Goal: Task Accomplishment & Management: Complete application form

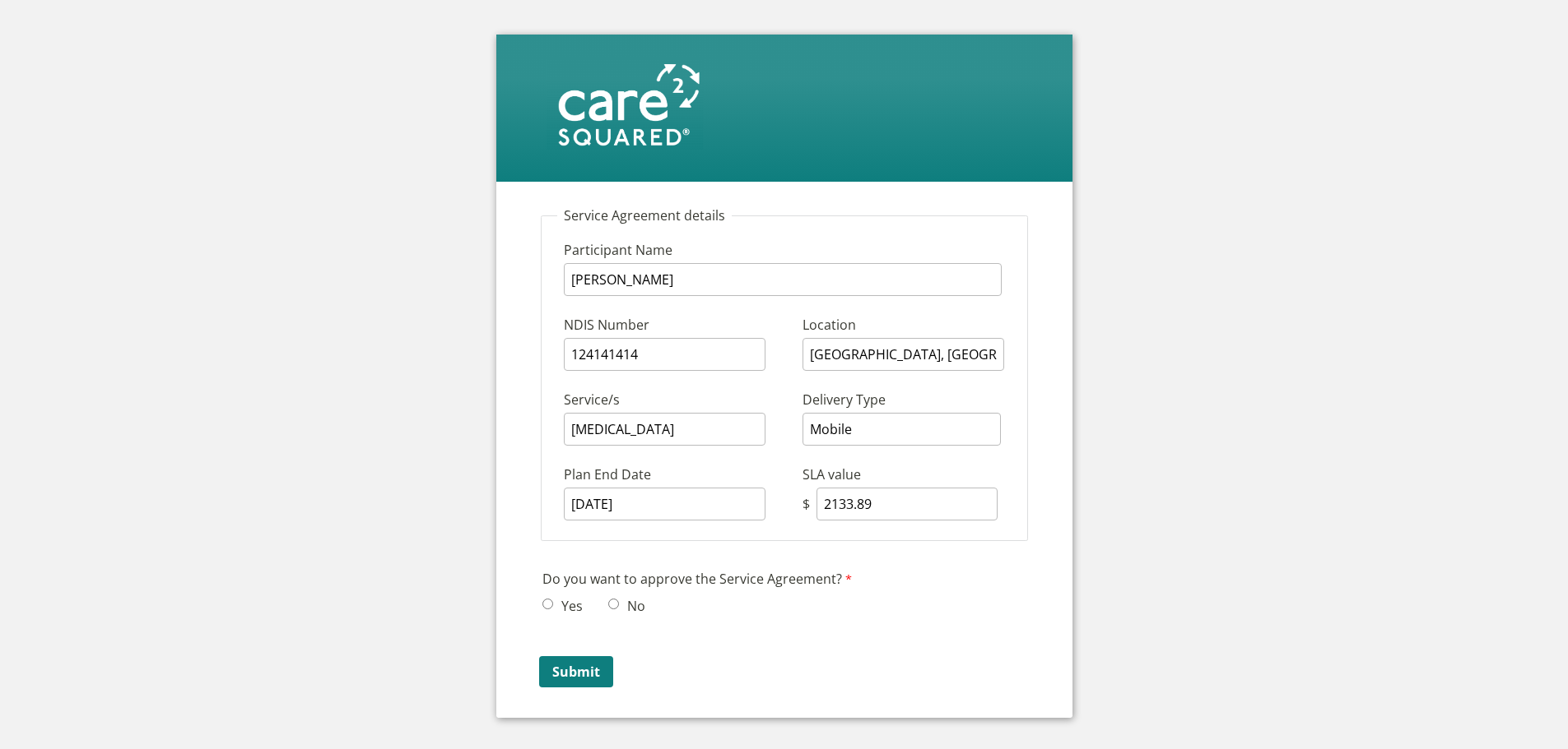
click at [547, 602] on input "Yes" at bounding box center [547, 604] width 11 height 11
radio input "true"
click at [613, 604] on input "No" at bounding box center [613, 604] width 11 height 11
radio input "true"
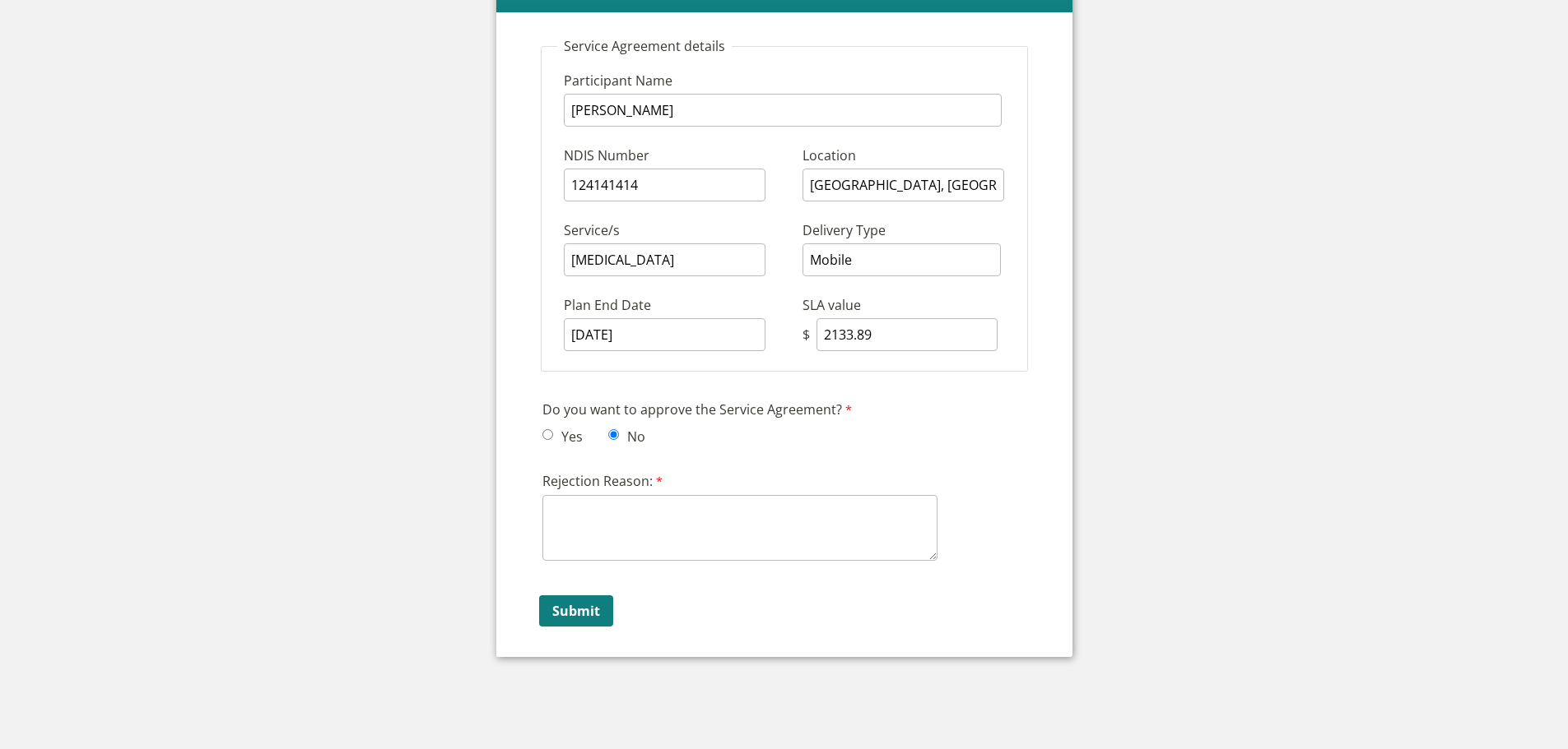
scroll to position [187, 0]
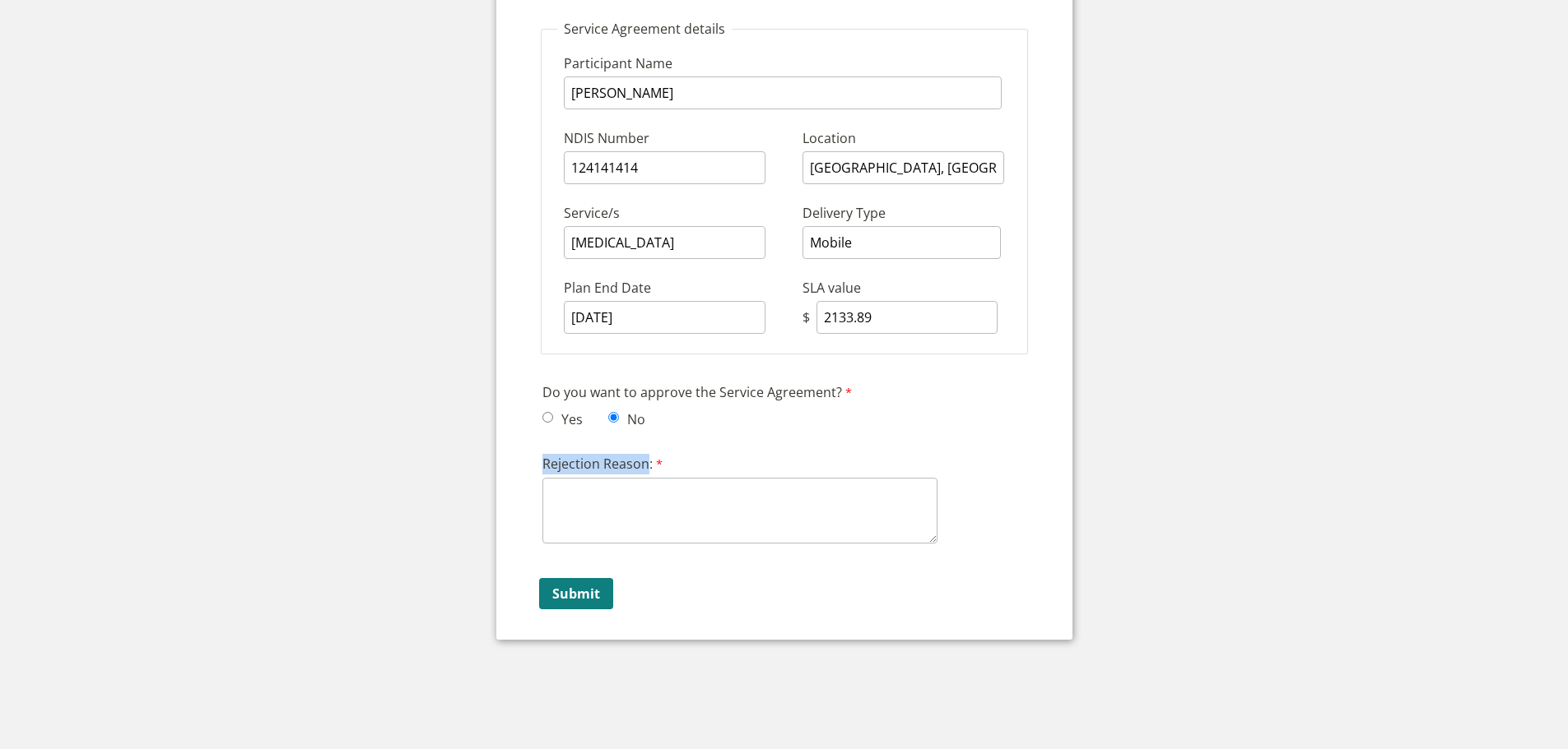
drag, startPoint x: 536, startPoint y: 468, endPoint x: 647, endPoint y: 468, distance: 111.0
click at [647, 468] on div "Rejection Reason: 1000 characters left." at bounding box center [784, 498] width 497 height 96
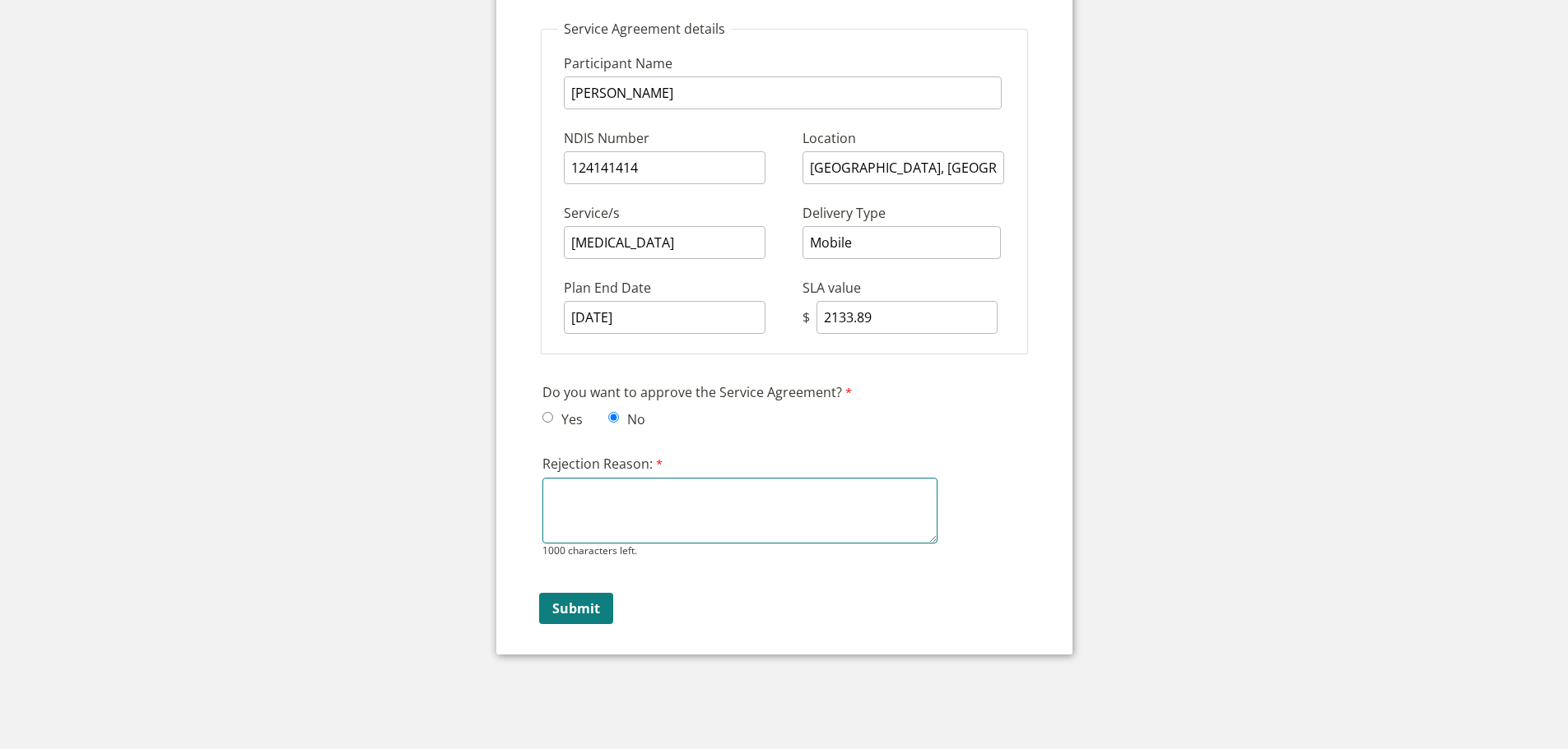
click at [607, 506] on textarea "Rejection Reason:" at bounding box center [739, 511] width 395 height 65
click at [544, 417] on input "Yes" at bounding box center [547, 417] width 11 height 11
radio input "true"
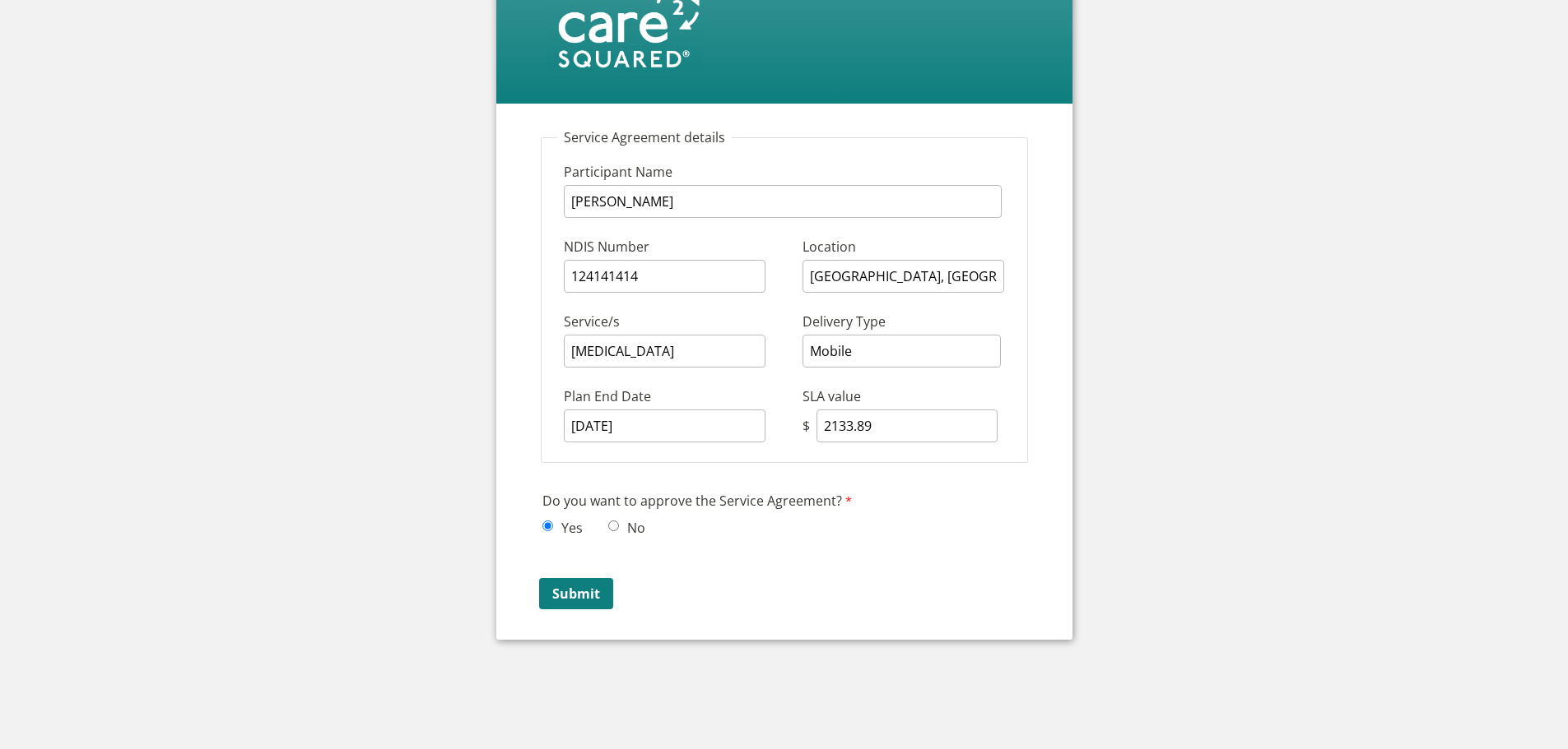
scroll to position [78, 0]
click at [586, 595] on input "Submit" at bounding box center [576, 594] width 74 height 32
